Goal: Task Accomplishment & Management: Manage account settings

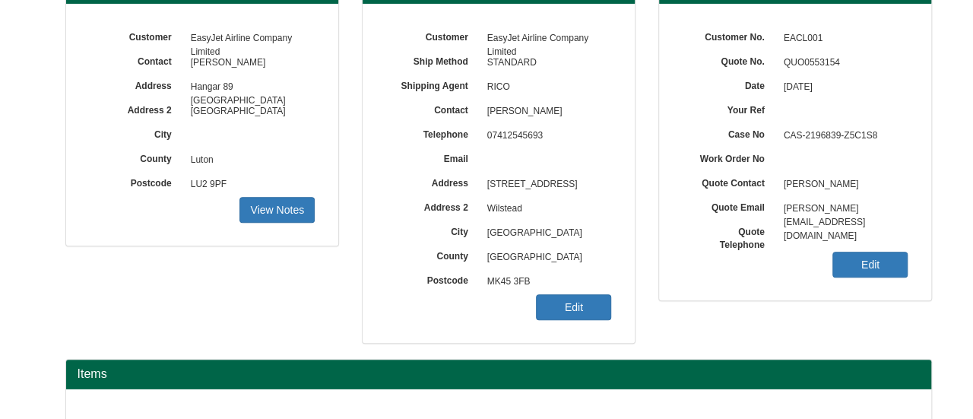
scroll to position [304, 0]
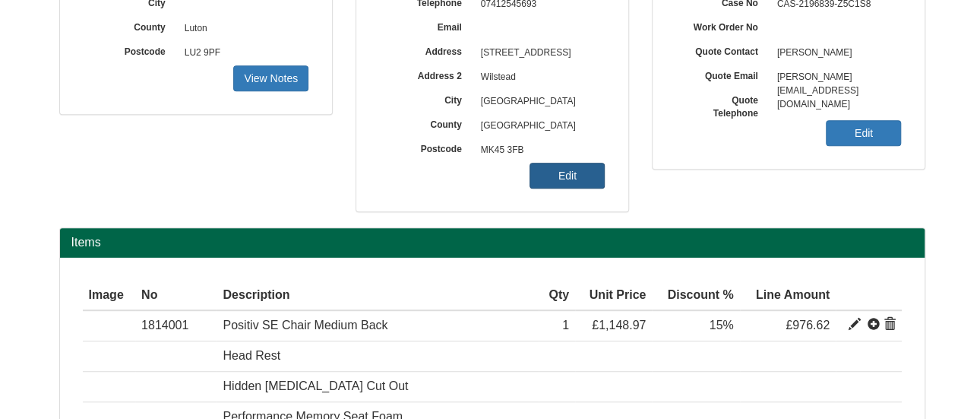
click at [567, 183] on link "Edit" at bounding box center [567, 176] width 75 height 26
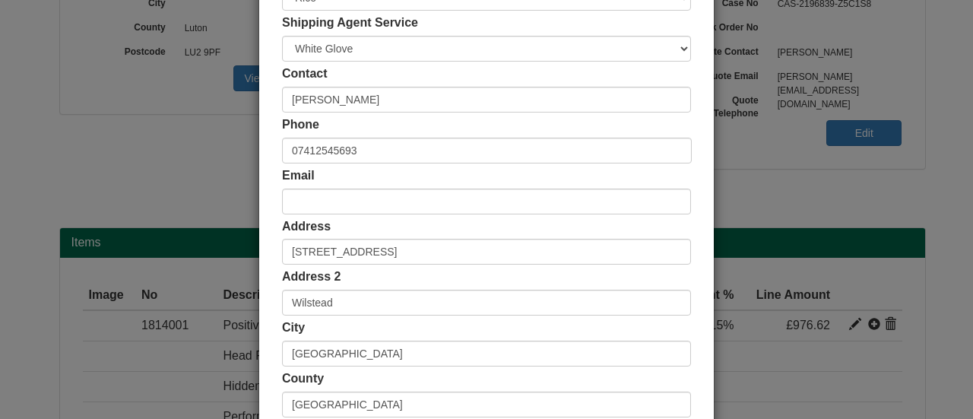
scroll to position [228, 0]
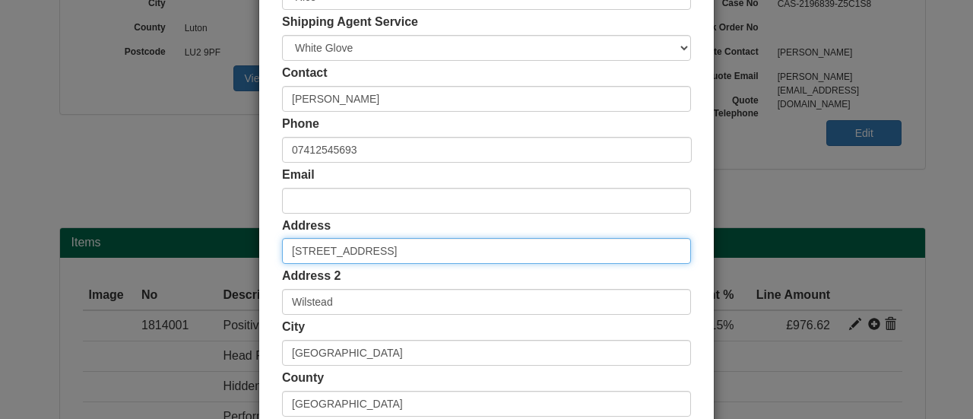
click at [321, 252] on input "[STREET_ADDRESS]" at bounding box center [486, 251] width 409 height 26
click at [299, 251] on input "38 Longmeadow Drive" at bounding box center [486, 251] width 409 height 26
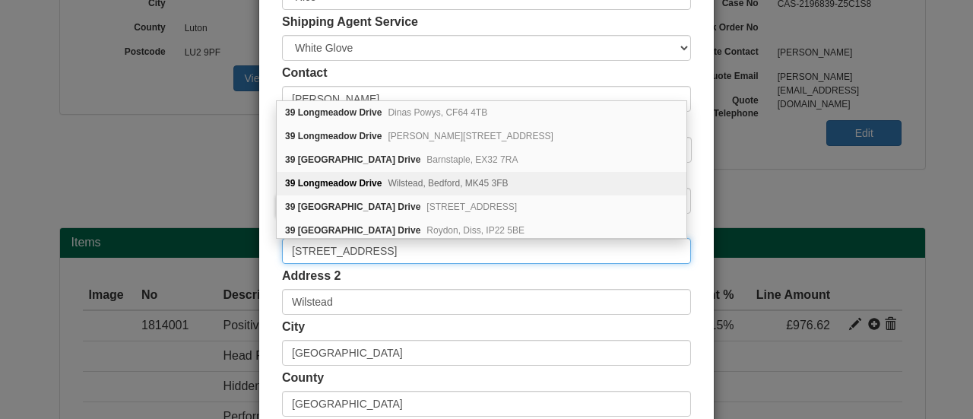
type input "39 Longmeadow Drive"
click at [416, 172] on div "39 Longmeadow Drive Wilstead, Bedford, MK45 3FB" at bounding box center [482, 184] width 410 height 24
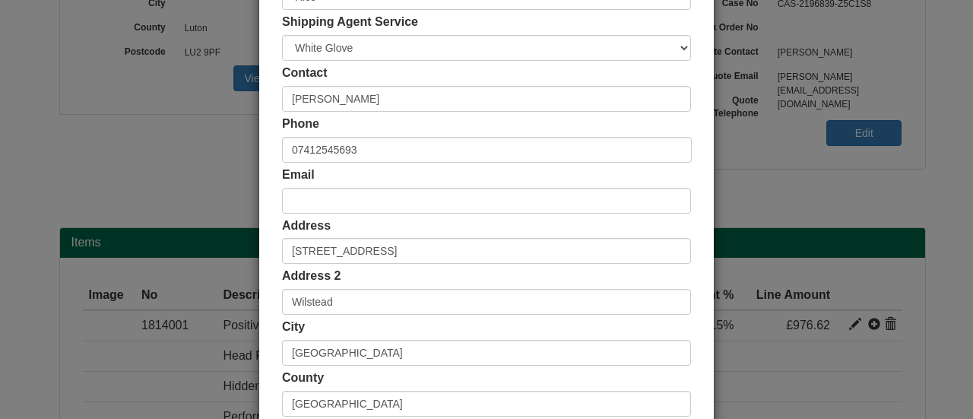
scroll to position [421, 0]
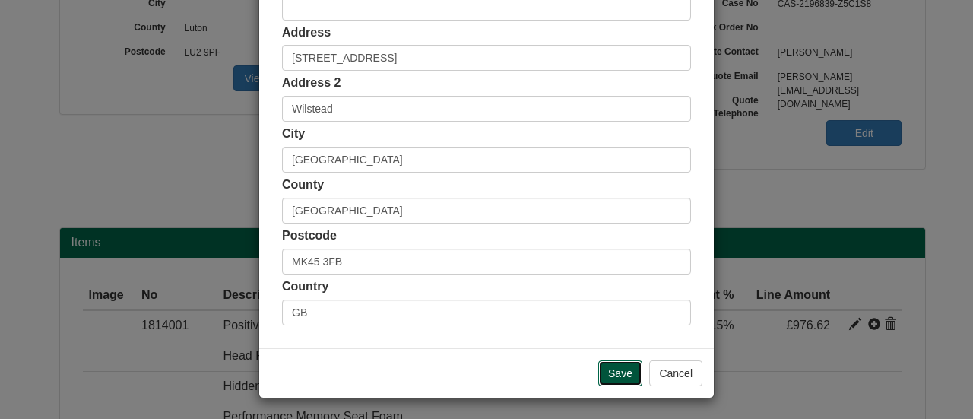
click at [626, 367] on input "Save" at bounding box center [620, 373] width 44 height 26
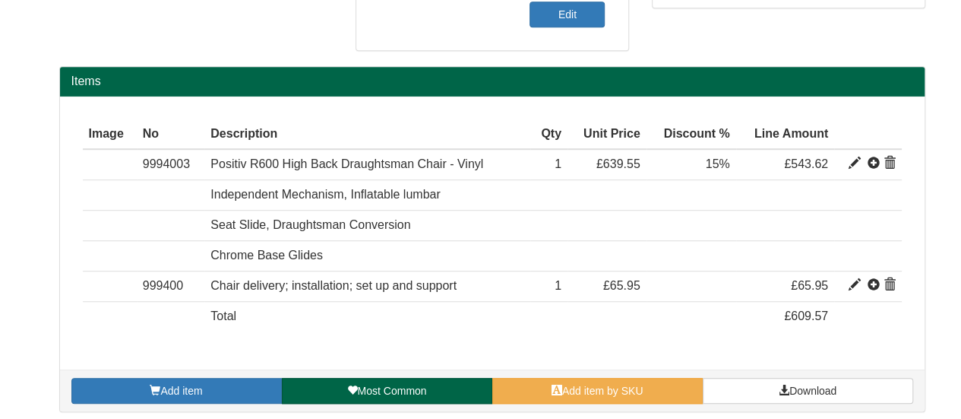
scroll to position [468, 0]
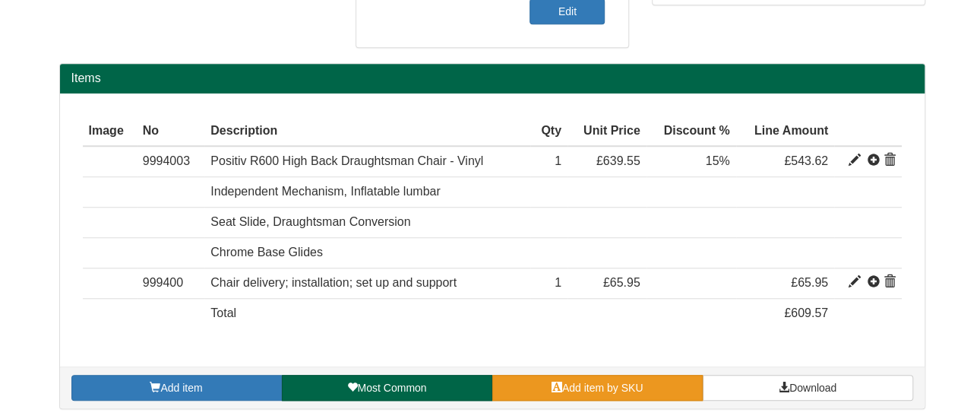
click at [585, 375] on link "Add item by SKU" at bounding box center [597, 388] width 210 height 26
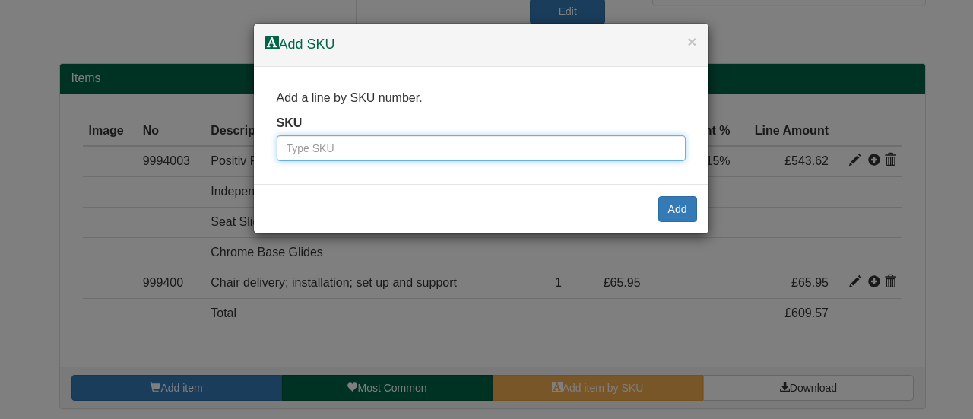
click at [424, 139] on input "text" at bounding box center [481, 148] width 409 height 26
paste input "100053811"
type input "100053811"
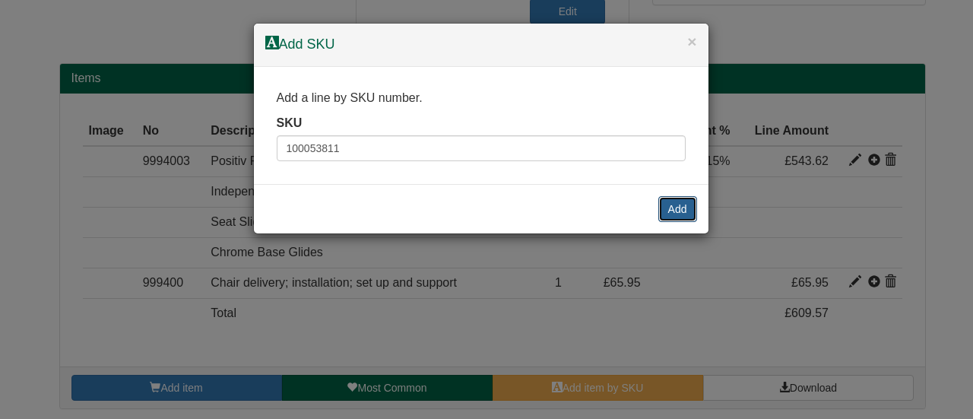
click at [666, 200] on button "Add" at bounding box center [677, 209] width 39 height 26
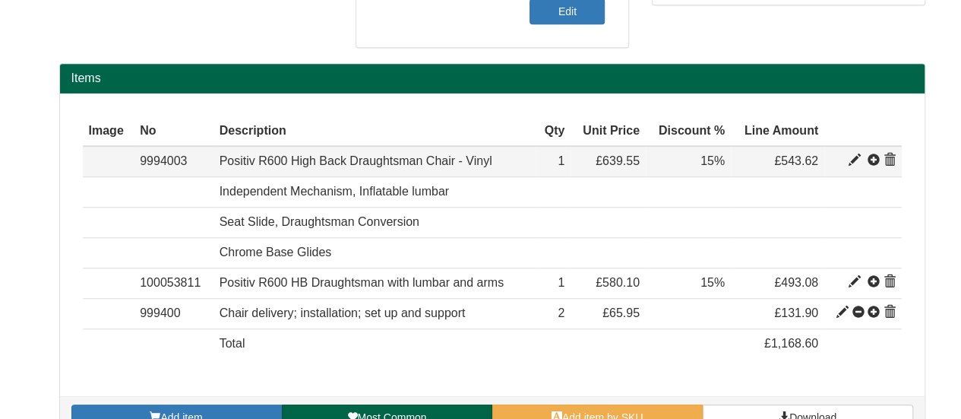
click at [890, 158] on span at bounding box center [890, 160] width 12 height 12
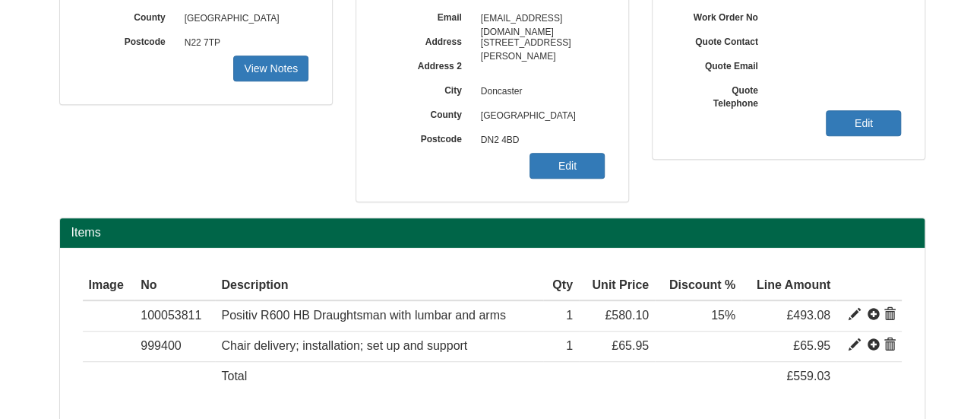
scroll to position [378, 0]
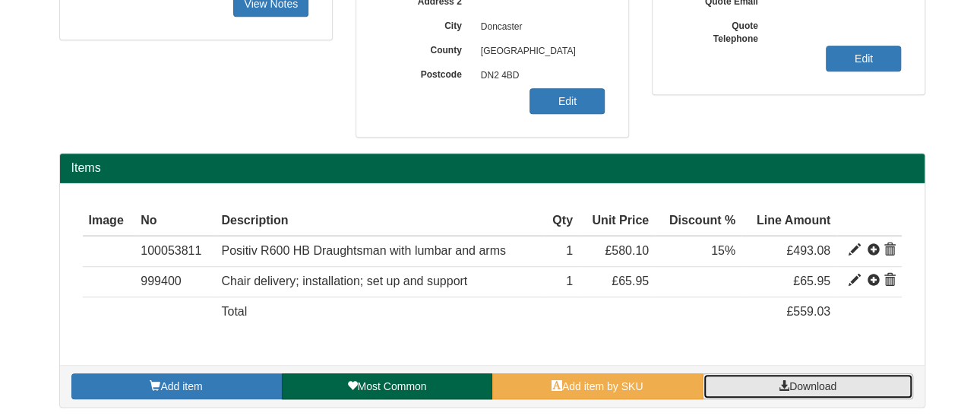
click at [789, 380] on span "Download" at bounding box center [812, 386] width 47 height 12
